Goal: Transaction & Acquisition: Download file/media

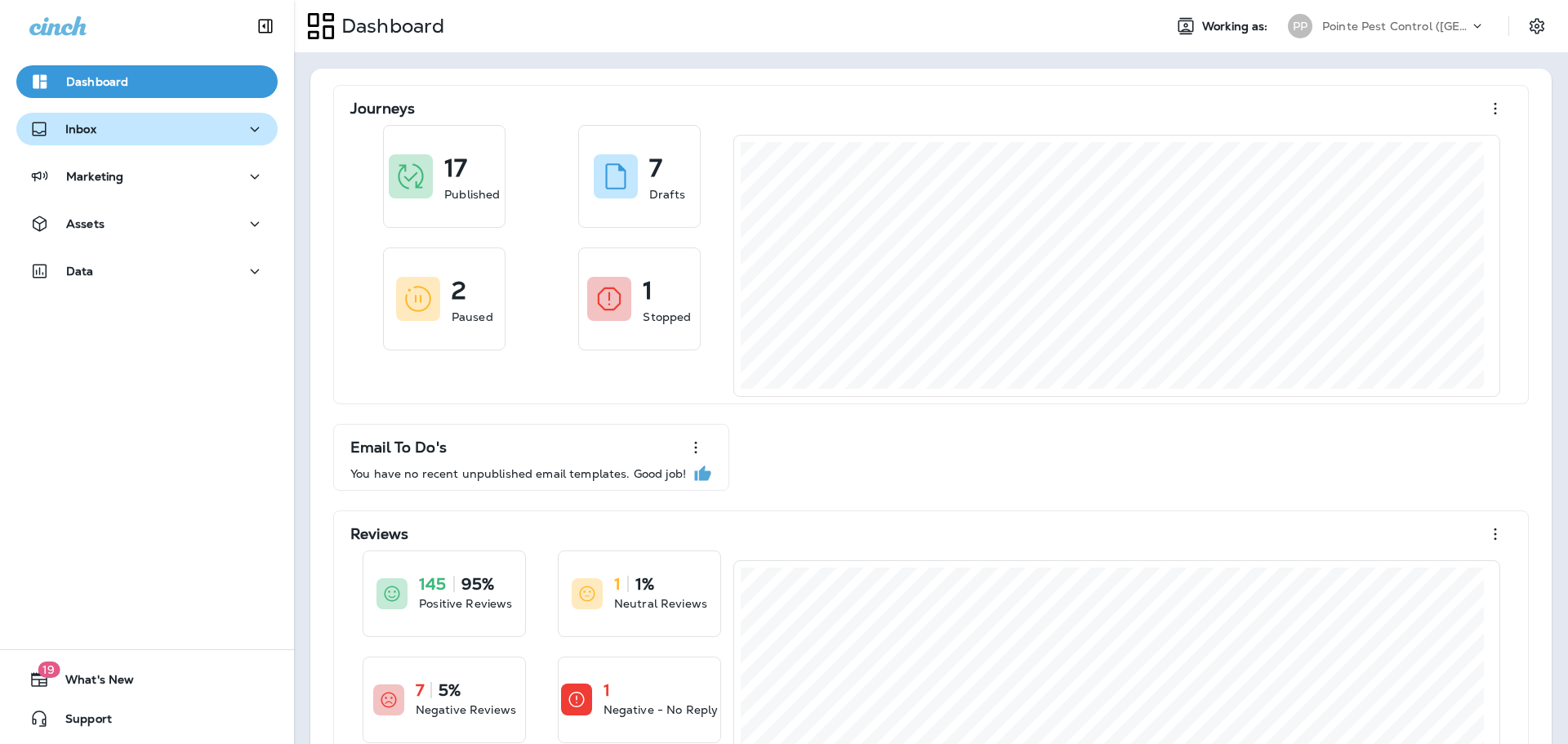
click at [251, 128] on icon "button" at bounding box center [255, 129] width 9 height 5
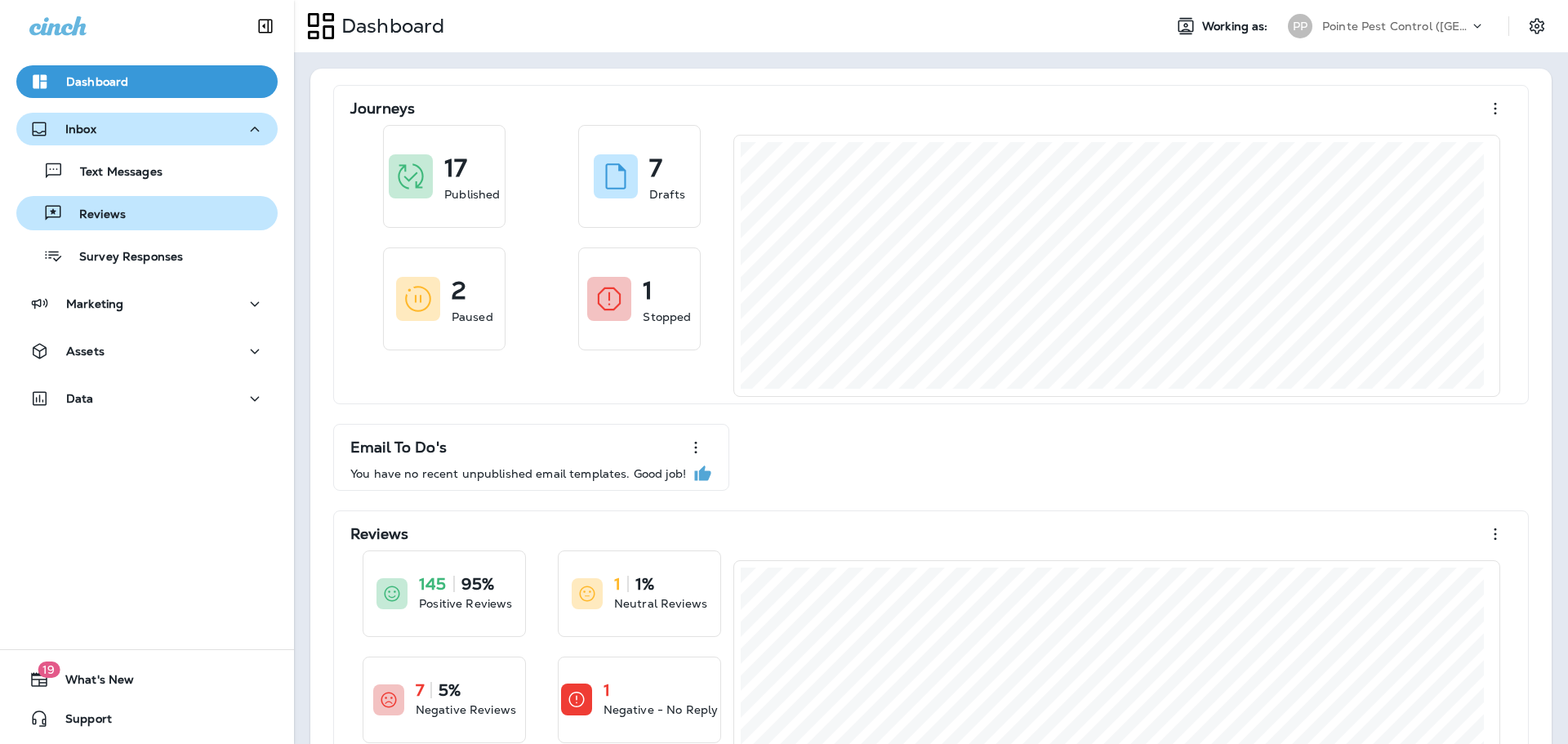
click at [122, 206] on div "Reviews" at bounding box center [74, 213] width 103 height 25
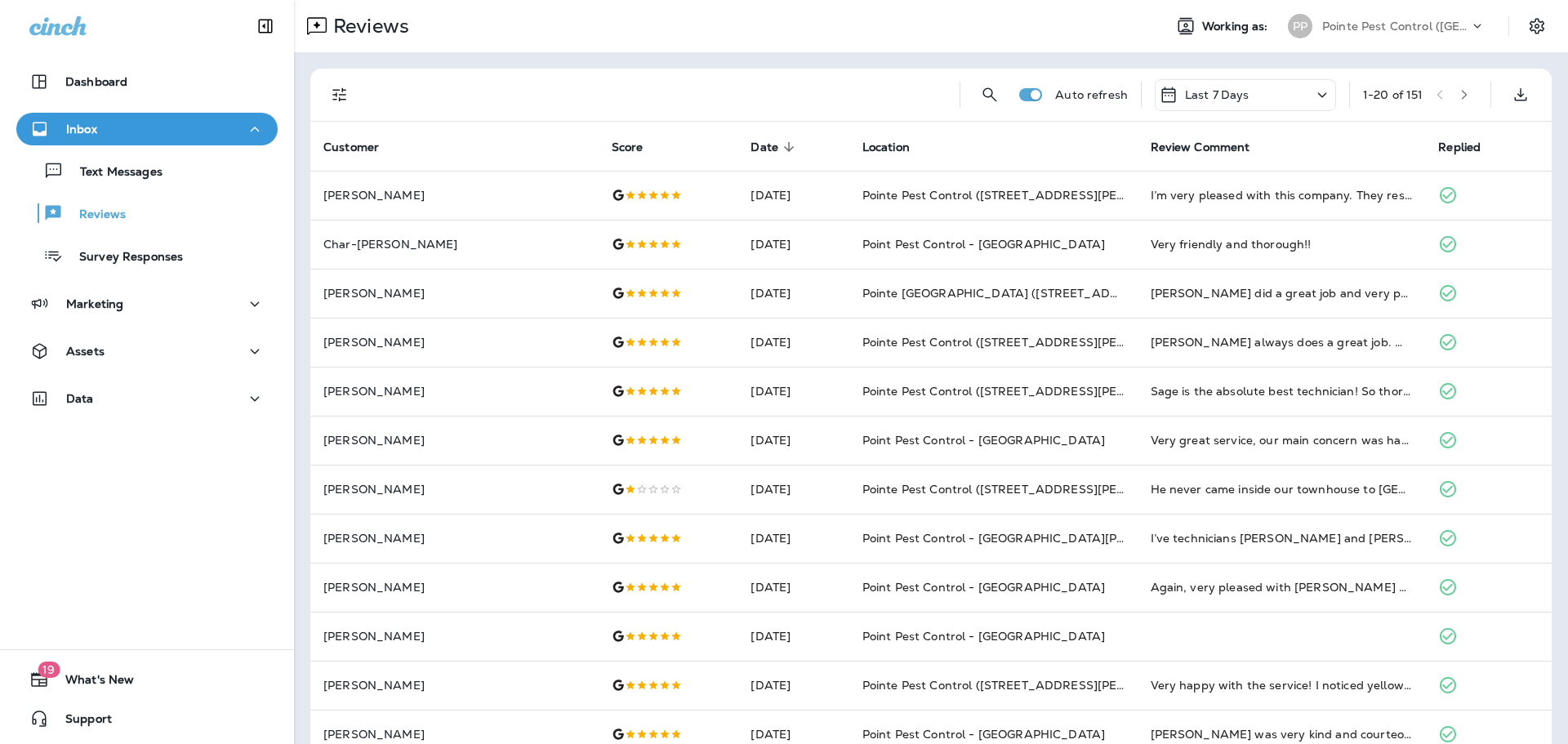
click at [1263, 100] on div "Last 7 Days" at bounding box center [1246, 95] width 181 height 32
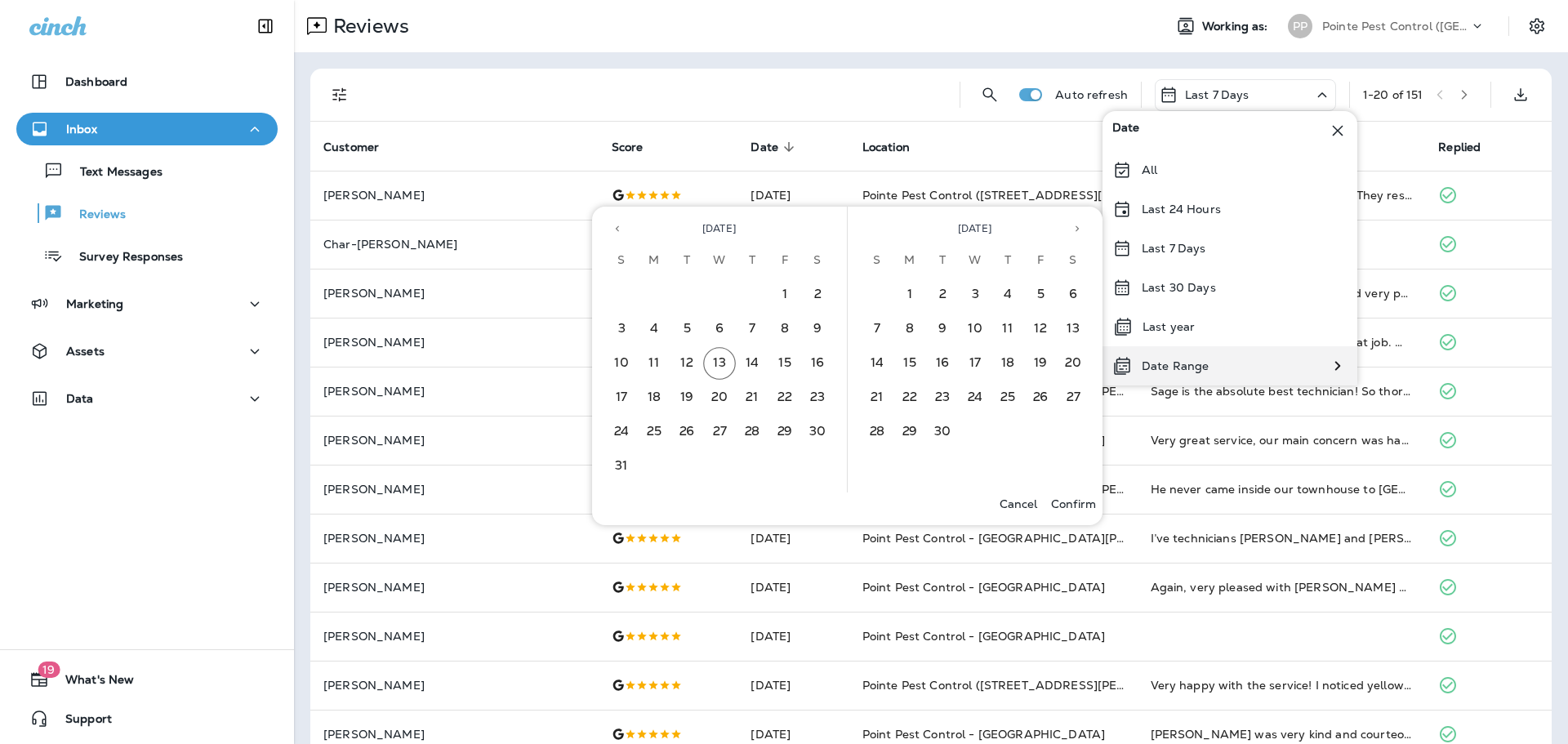
click at [1191, 356] on div "Date Range" at bounding box center [1161, 366] width 116 height 39
click at [775, 297] on button "1" at bounding box center [785, 295] width 33 height 32
click at [725, 362] on button "13" at bounding box center [719, 363] width 33 height 32
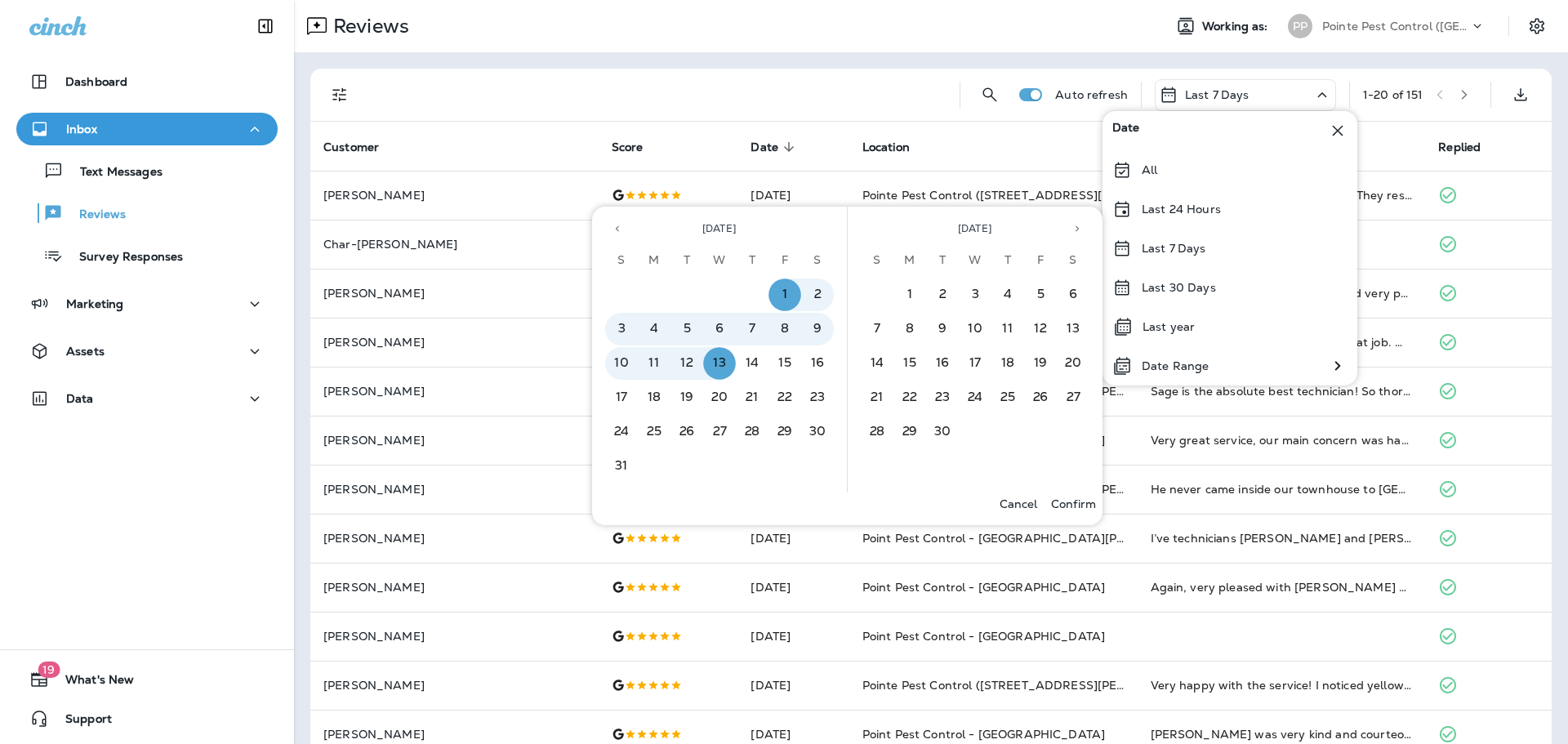
click at [1078, 503] on p "Confirm" at bounding box center [1074, 504] width 45 height 13
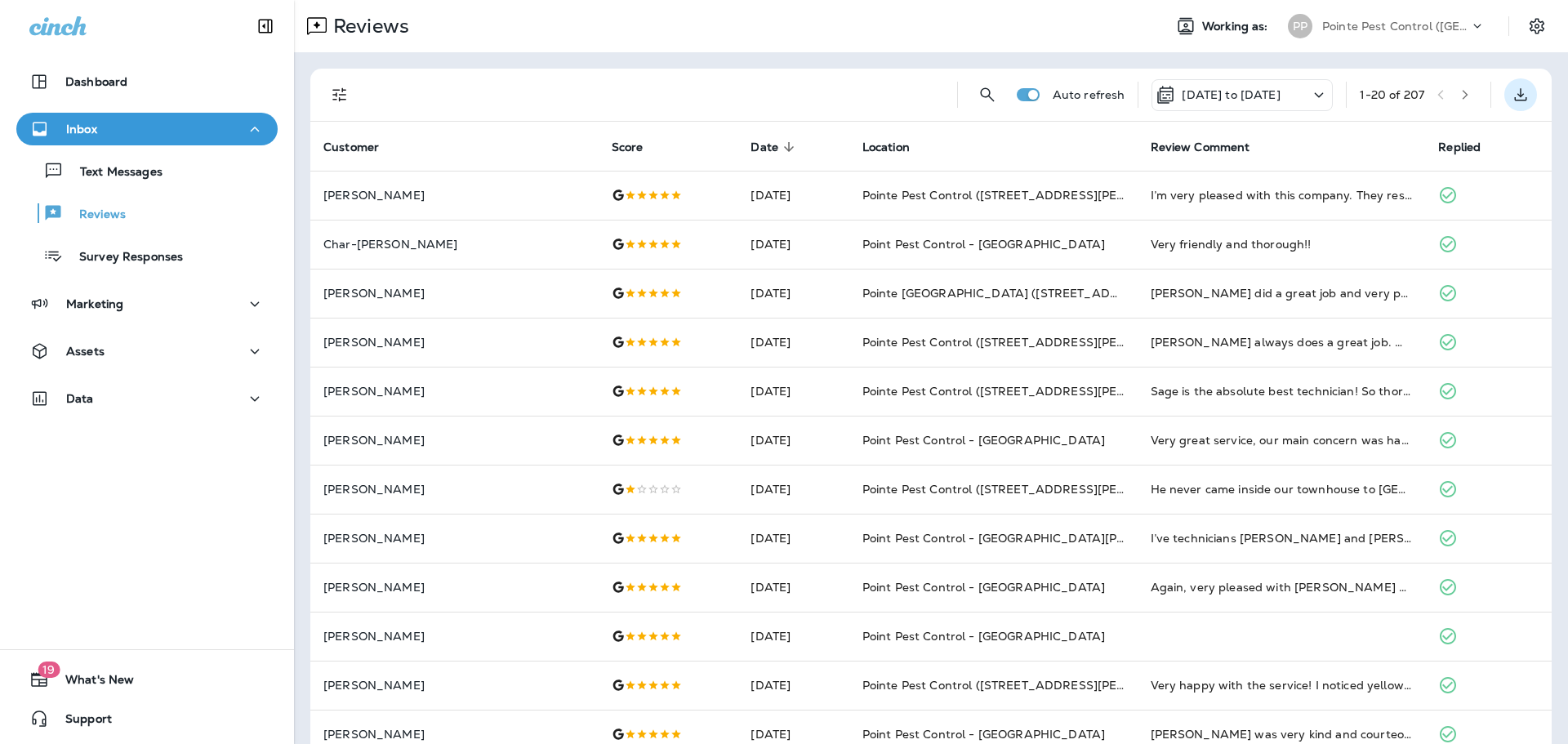
click at [1512, 97] on icon "Export as CSV" at bounding box center [1521, 94] width 20 height 20
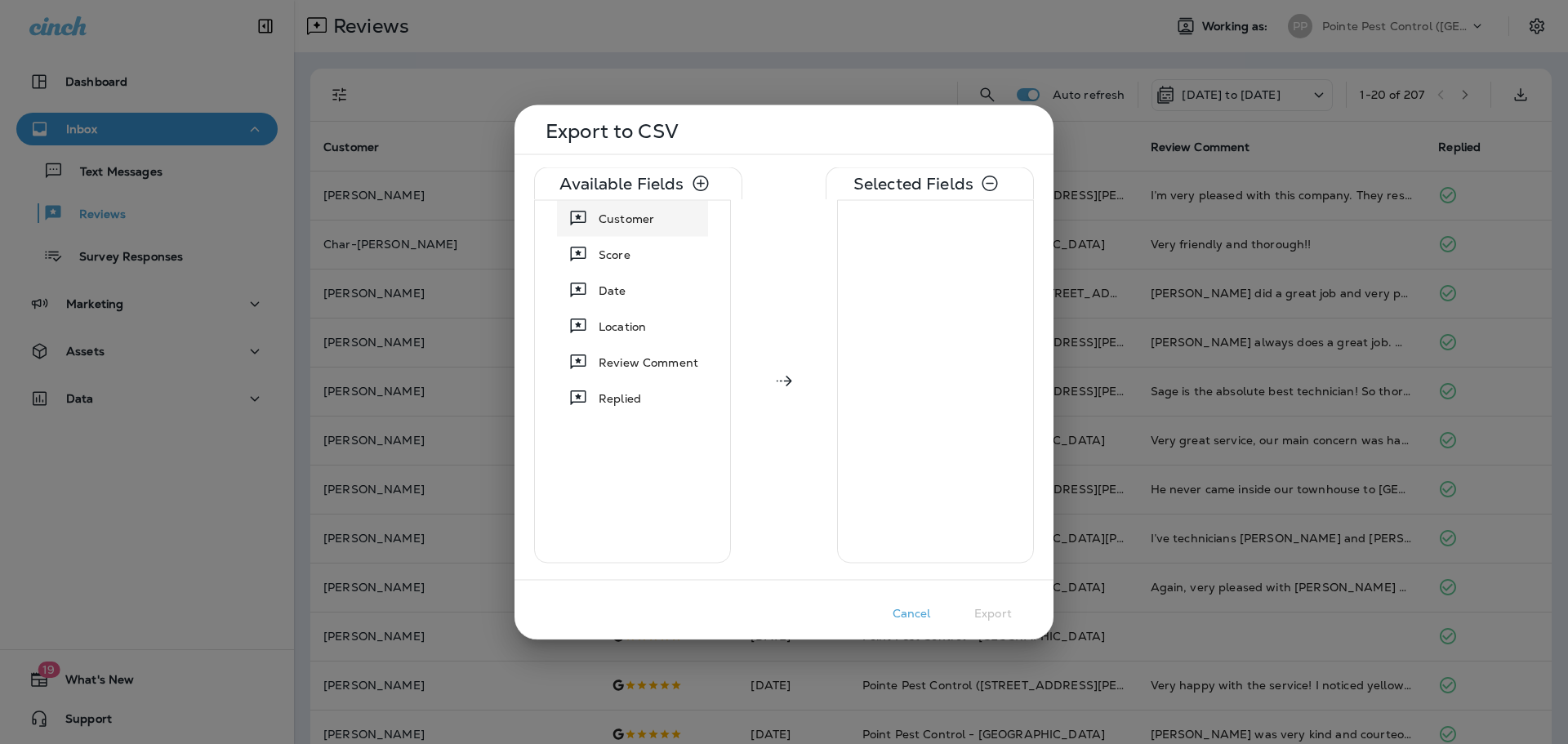
click at [648, 221] on span "Customer" at bounding box center [626, 217] width 56 height 16
click at [646, 222] on div "Score" at bounding box center [632, 218] width 145 height 29
click at [646, 222] on div "Date" at bounding box center [632, 218] width 145 height 29
click at [646, 222] on span "Location" at bounding box center [622, 217] width 47 height 16
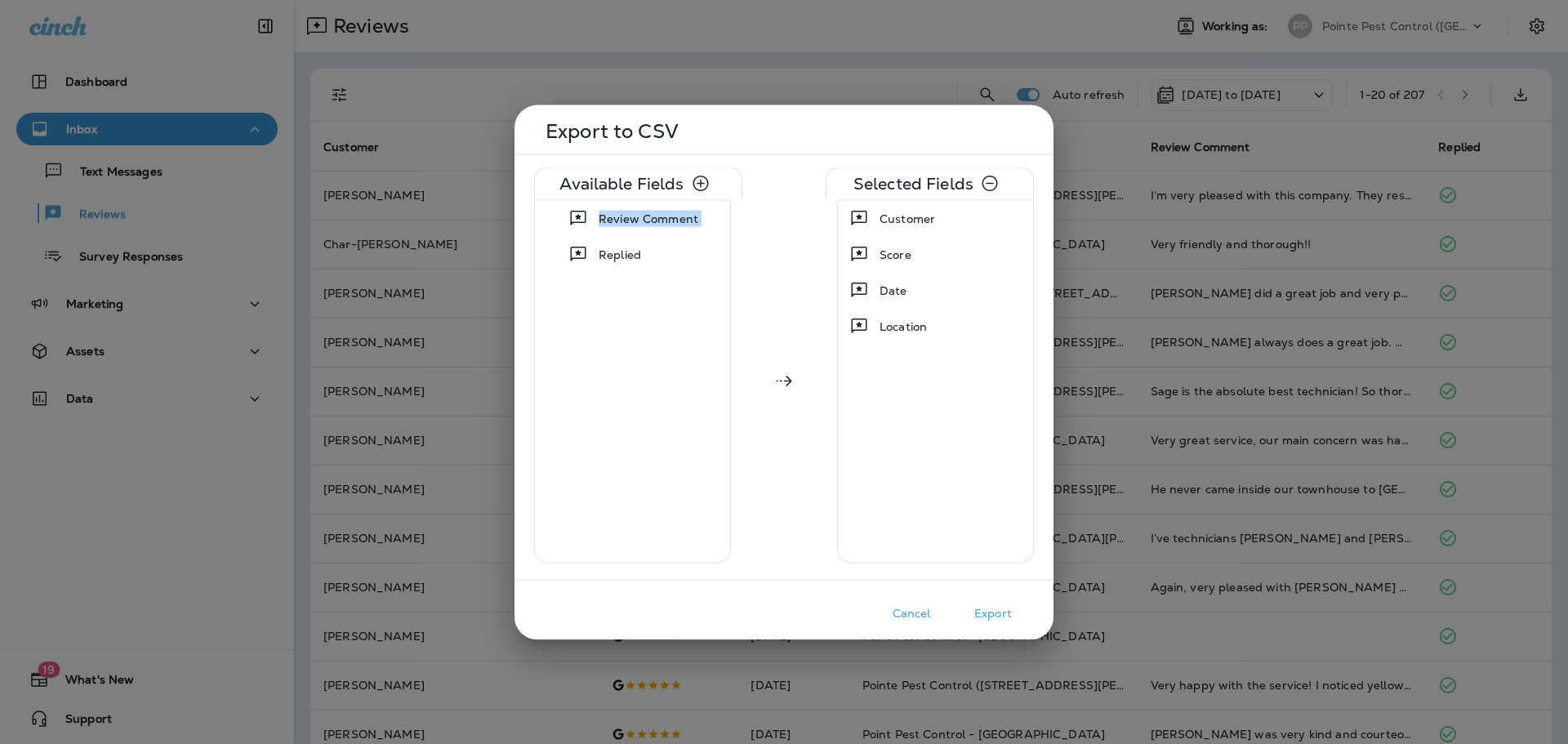
click at [646, 222] on span "Review Comment" at bounding box center [648, 217] width 100 height 16
click at [997, 619] on button "Export" at bounding box center [992, 613] width 81 height 26
